Goal: Task Accomplishment & Management: Manage account settings

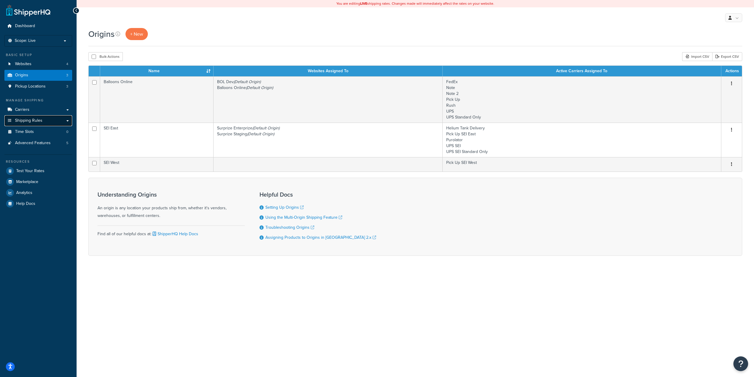
click at [37, 119] on span "Shipping Rules" at bounding box center [28, 120] width 27 height 5
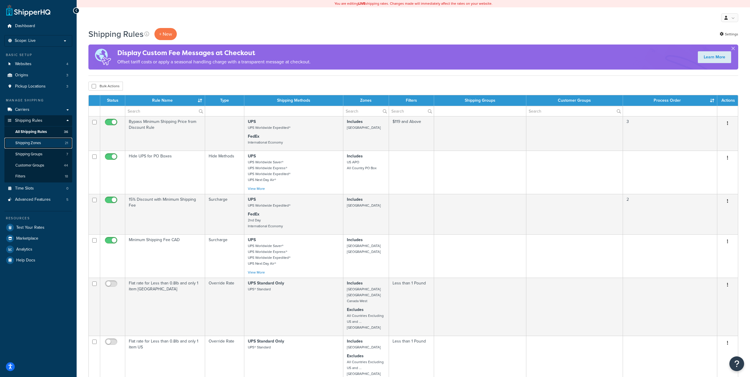
click at [38, 145] on span "Shipping Zones" at bounding box center [28, 143] width 26 height 5
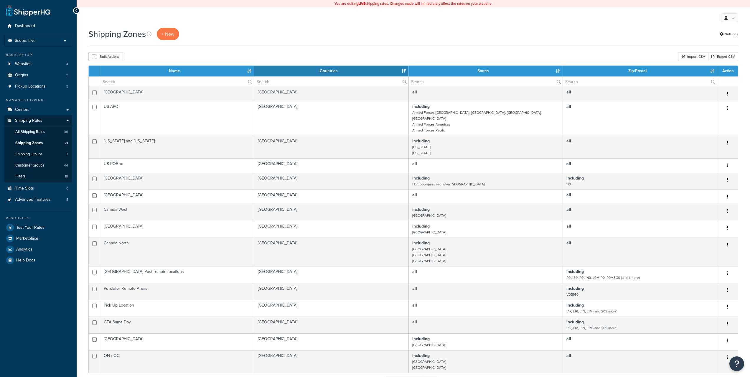
select select "15"
click at [267, 37] on div "Shipping Zones + New Settings" at bounding box center [413, 34] width 650 height 12
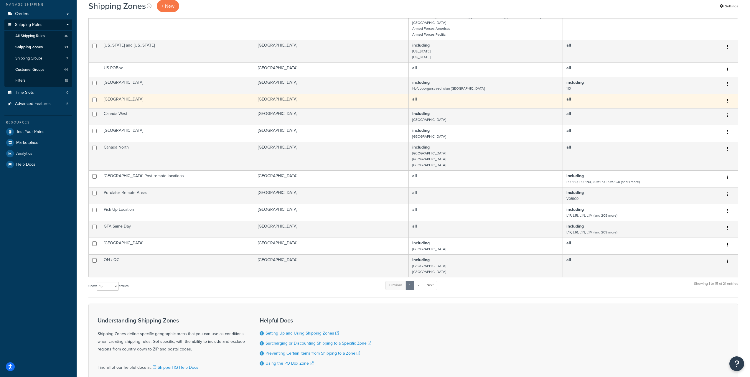
scroll to position [98, 0]
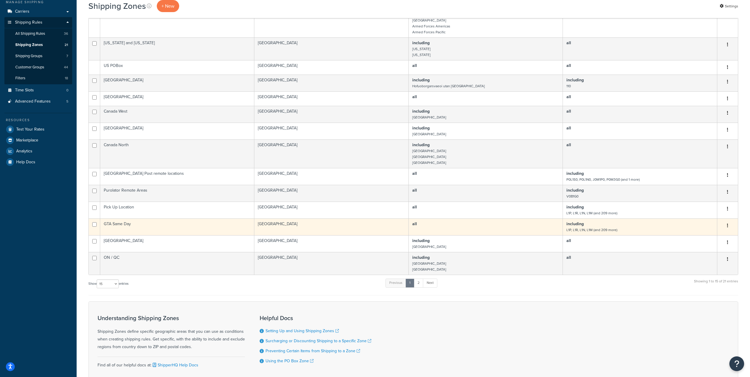
click at [613, 227] on small "L1P, L1R, L1N, L1M (and 209 more)" at bounding box center [591, 229] width 51 height 5
click at [729, 221] on button "button" at bounding box center [728, 225] width 8 height 9
drag, startPoint x: 701, startPoint y: 233, endPoint x: 473, endPoint y: 240, distance: 227.9
click at [700, 233] on link "Edit" at bounding box center [703, 234] width 47 height 12
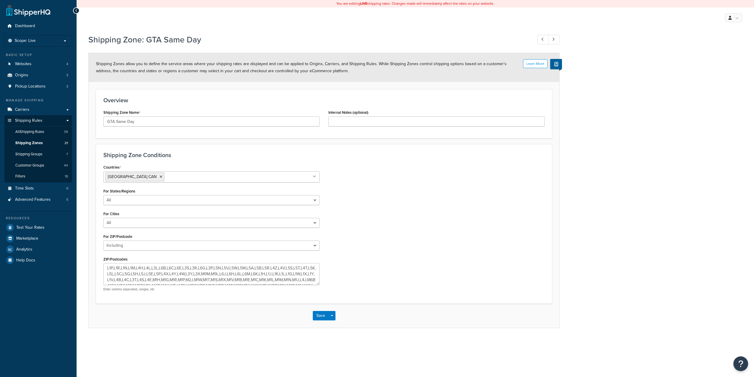
select select "including"
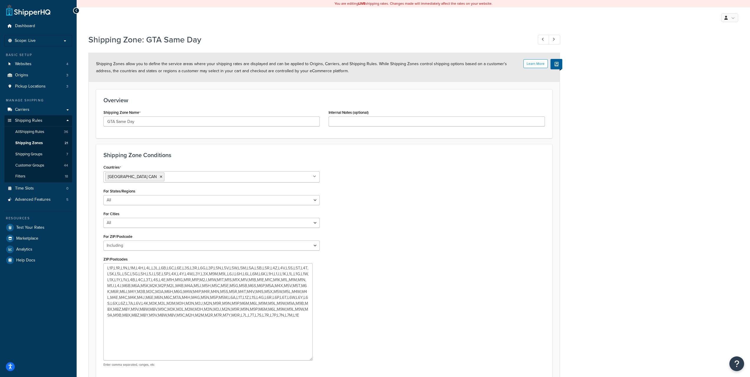
drag, startPoint x: 316, startPoint y: 282, endPoint x: 309, endPoint y: 357, distance: 75.8
click at [309, 357] on textarea "L1P,L1R,L1N,L1M,L4H,L4L,L3L,L6B,L6C,L6E,L3S,L3R,L6G,L3P,L5N,L5V,L5W,L5M,L5A,L5B…" at bounding box center [207, 311] width 209 height 97
click at [168, 324] on textarea "L1P,L1R,L1N,L1M,L4H,L4L,L3L,L6B,L6C,L6E,L3S,L3R,L6G,L3P,L5N,L5V,L5W,L5M,L5A,L5B…" at bounding box center [208, 311] width 210 height 97
paste textarea "E,L1G,L1H,L1J,L1K,L1L,L1M,L1N,L1P,L1R,L1S,L1T,L1V,L1W,L1X,L1Z,L3P,L3R,L3S,L3T,L…"
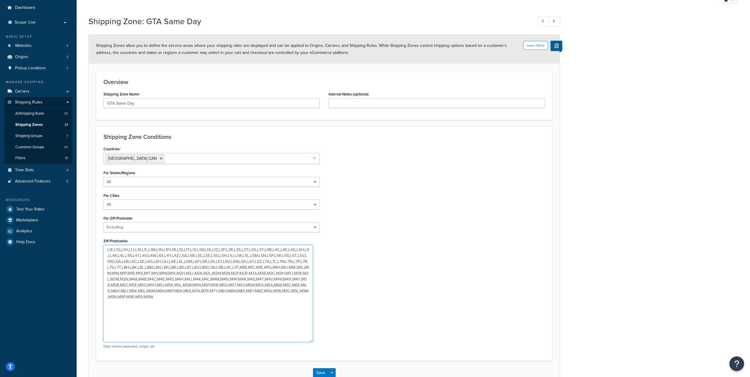
scroll to position [56, 0]
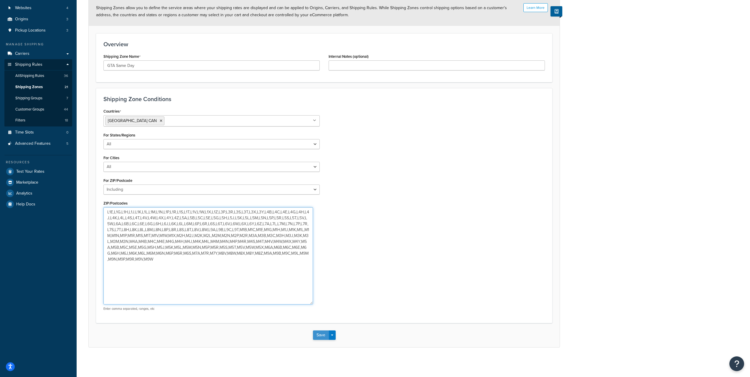
type textarea "L1E,L1G,L1H,L1J,L1K,L1L,L1M,L1N,L1P,L1R,L1S,L1T,L1V,L1W,L1X,L1Z,L3P,L3R,L3S,L3T…"
click at [325, 334] on button "Save" at bounding box center [321, 334] width 16 height 9
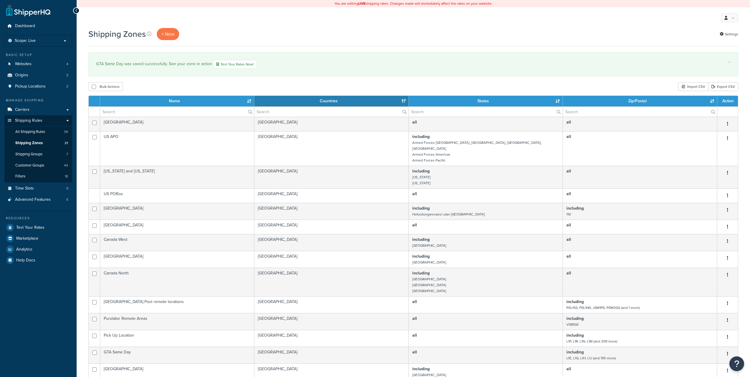
select select "15"
